Goal: Entertainment & Leisure: Consume media (video, audio)

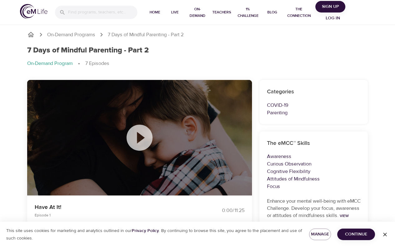
click at [142, 142] on icon at bounding box center [139, 138] width 26 height 26
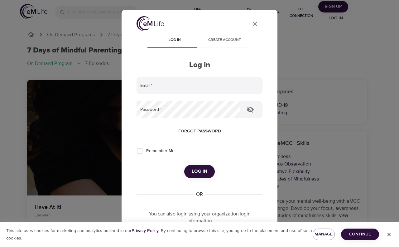
type input "robert.kunze@amexgbt.com"
click at [195, 169] on span "Log in" at bounding box center [200, 171] width 16 height 8
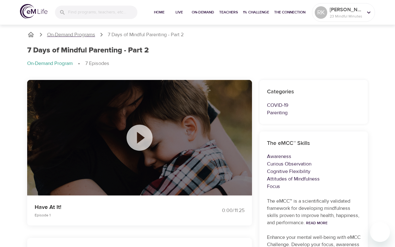
click at [81, 36] on p "On-Demand Programs" at bounding box center [71, 34] width 48 height 7
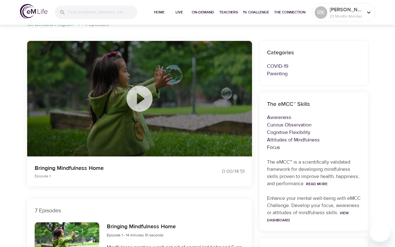
scroll to position [62, 0]
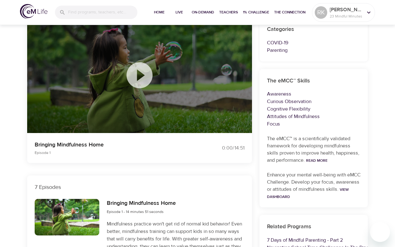
click at [146, 75] on icon at bounding box center [139, 75] width 26 height 26
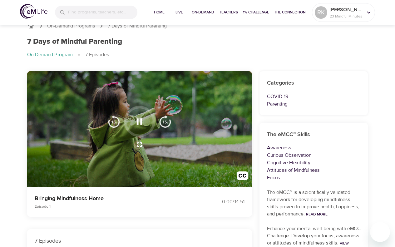
scroll to position [0, 0]
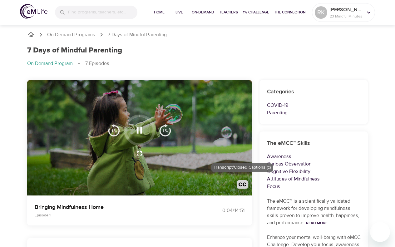
click at [244, 186] on img "button" at bounding box center [243, 186] width 12 height 12
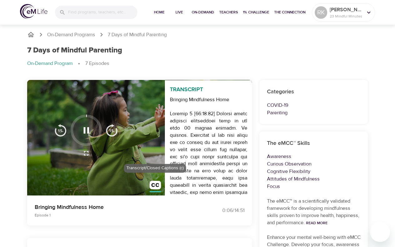
click at [156, 184] on img "button" at bounding box center [155, 187] width 12 height 12
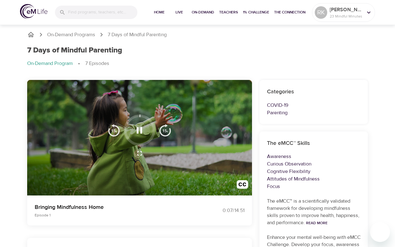
click at [134, 148] on button "button" at bounding box center [139, 153] width 15 height 15
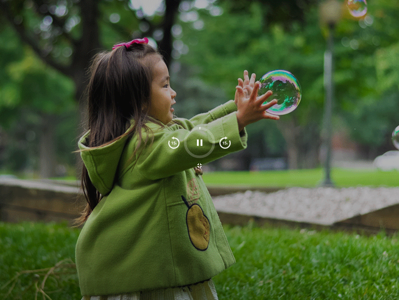
click at [182, 201] on div at bounding box center [199, 150] width 399 height 300
click at [202, 143] on icon "button" at bounding box center [200, 142] width 6 height 6
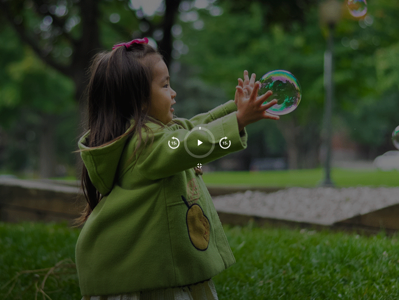
click at [202, 143] on icon "button" at bounding box center [200, 142] width 5 height 6
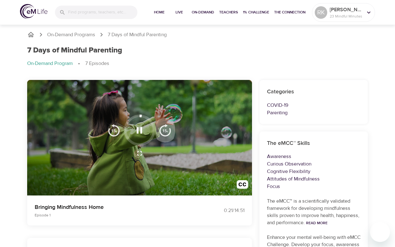
click at [166, 130] on img "button" at bounding box center [165, 130] width 12 height 12
click at [114, 130] on img "button" at bounding box center [114, 130] width 12 height 12
click at [167, 130] on img "button" at bounding box center [165, 130] width 12 height 12
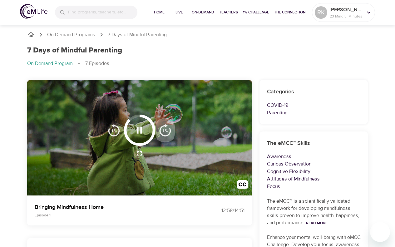
click at [167, 130] on img "button" at bounding box center [165, 130] width 12 height 12
